Goal: Transaction & Acquisition: Purchase product/service

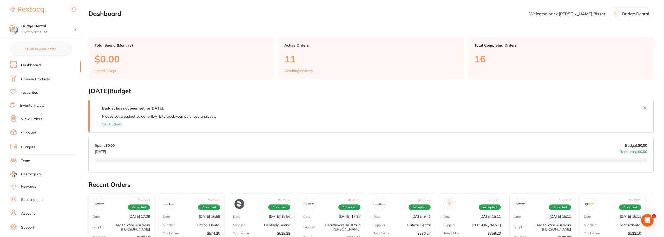
click at [31, 80] on link "Browse Products" at bounding box center [35, 79] width 29 height 5
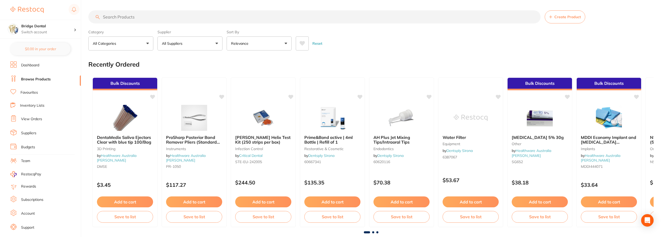
click at [125, 18] on input "search" at bounding box center [314, 16] width 452 height 13
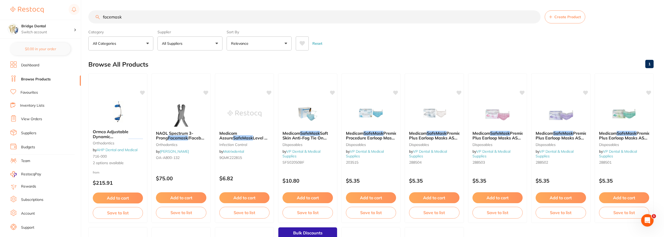
click at [103, 17] on input "facemask" at bounding box center [314, 16] width 452 height 13
click at [122, 15] on input "facemask" at bounding box center [314, 16] width 452 height 13
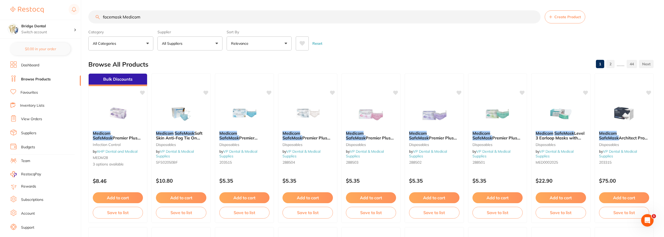
click at [122, 18] on input "facemask Medicom" at bounding box center [314, 16] width 452 height 13
click at [140, 17] on input "facemask Medicom" at bounding box center [314, 16] width 452 height 13
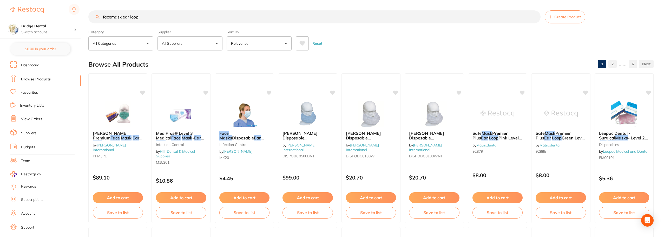
type input "facemask ear loop"
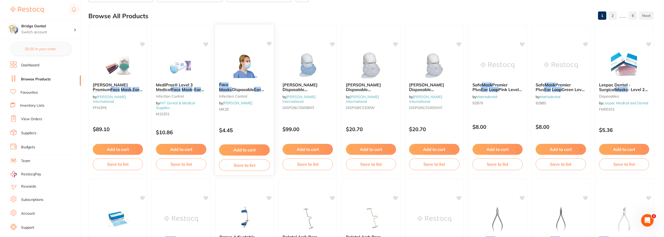
scroll to position [52, 0]
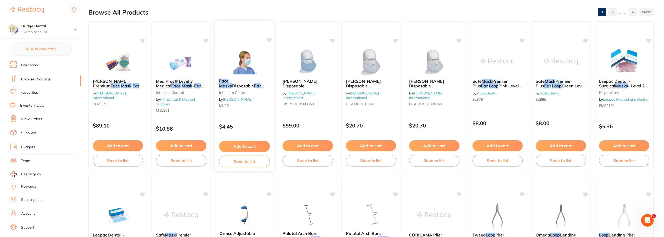
click at [253, 115] on div "Face Masks Disposable Ear Loop infection control by [PERSON_NAME] MK20 $4.45 Ad…" at bounding box center [245, 96] width 60 height 151
